Goal: Transaction & Acquisition: Purchase product/service

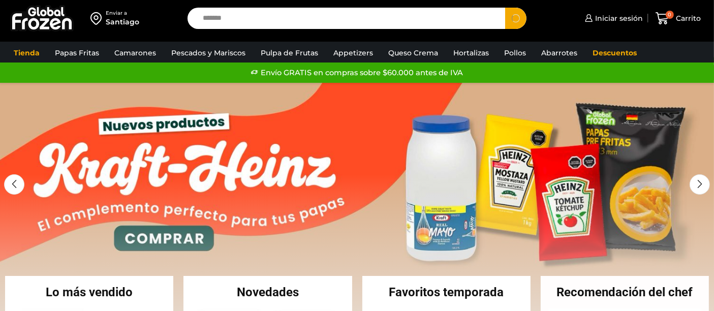
type input "*******"
click at [505, 8] on button "Search" at bounding box center [515, 18] width 21 height 21
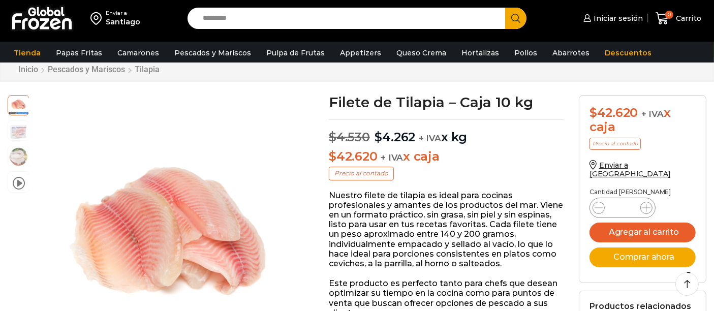
scroll to position [56, 0]
